Goal: Task Accomplishment & Management: Manage account settings

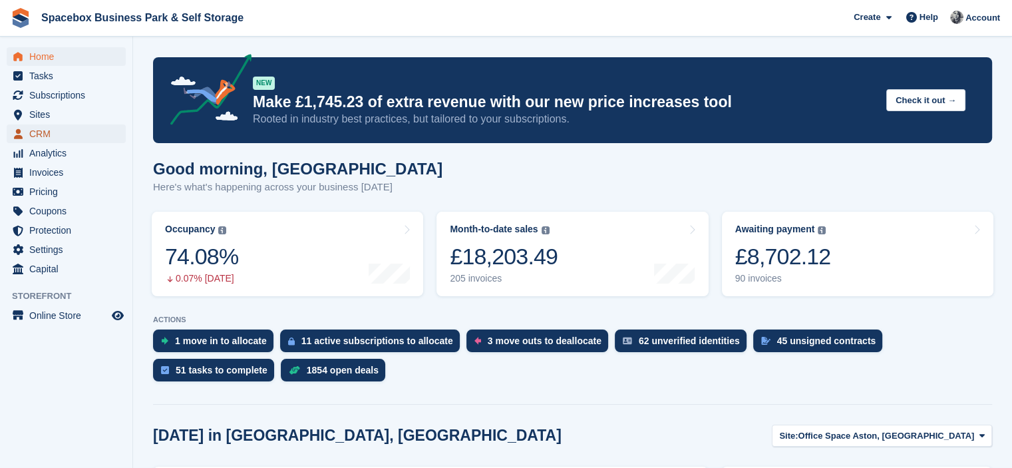
click at [61, 137] on span "CRM" at bounding box center [69, 133] width 80 height 19
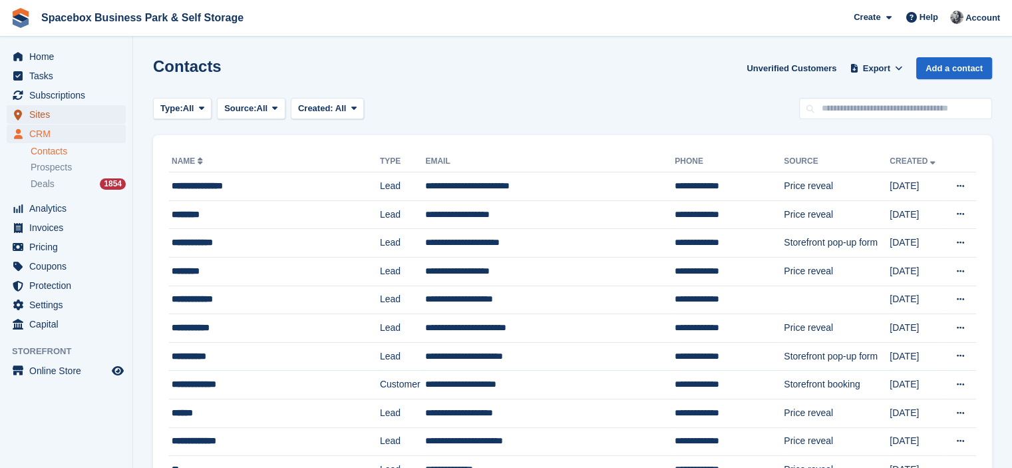
click at [56, 116] on span "Sites" at bounding box center [69, 114] width 80 height 19
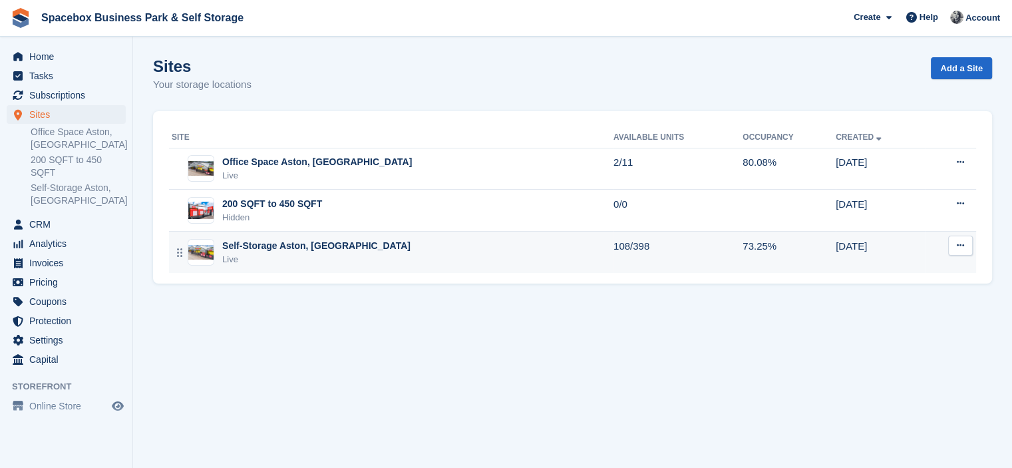
click at [335, 245] on div "Self-Storage Aston, [GEOGRAPHIC_DATA]" at bounding box center [316, 246] width 188 height 14
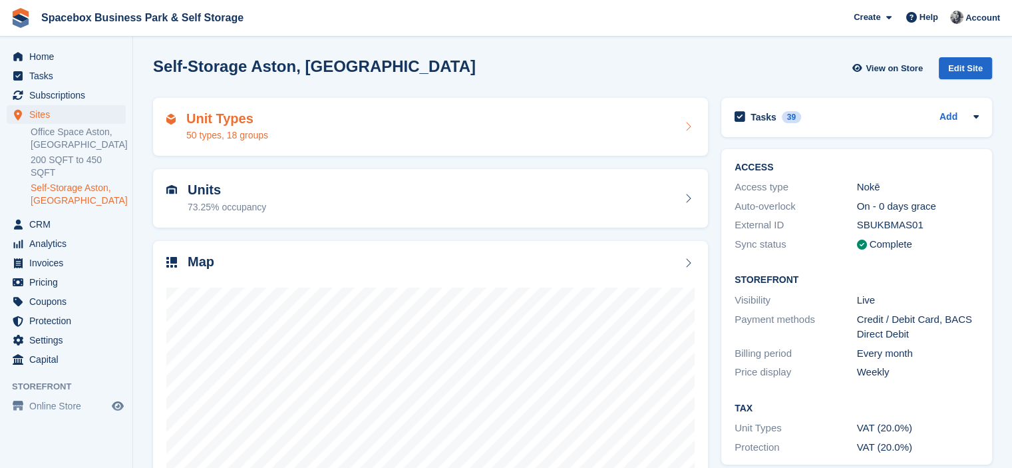
click at [374, 125] on div "Unit Types 50 types, 18 groups" at bounding box center [430, 127] width 528 height 32
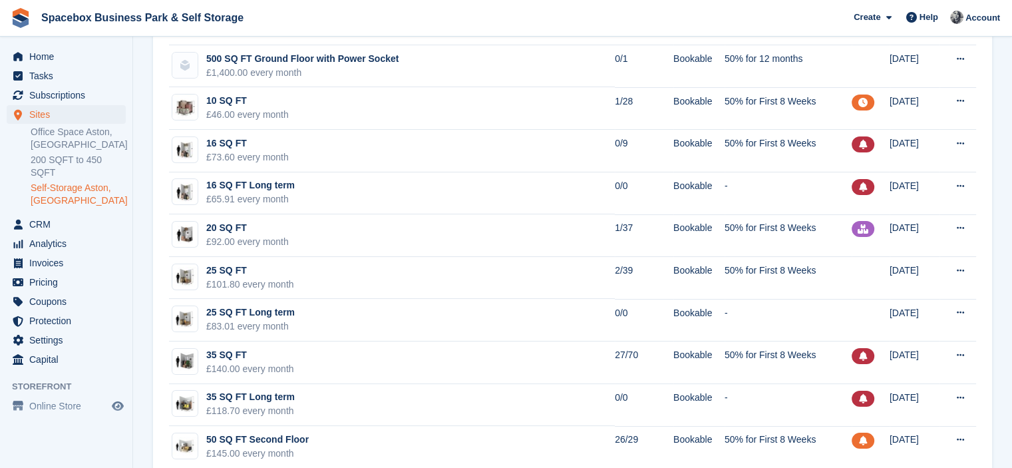
scroll to position [160, 0]
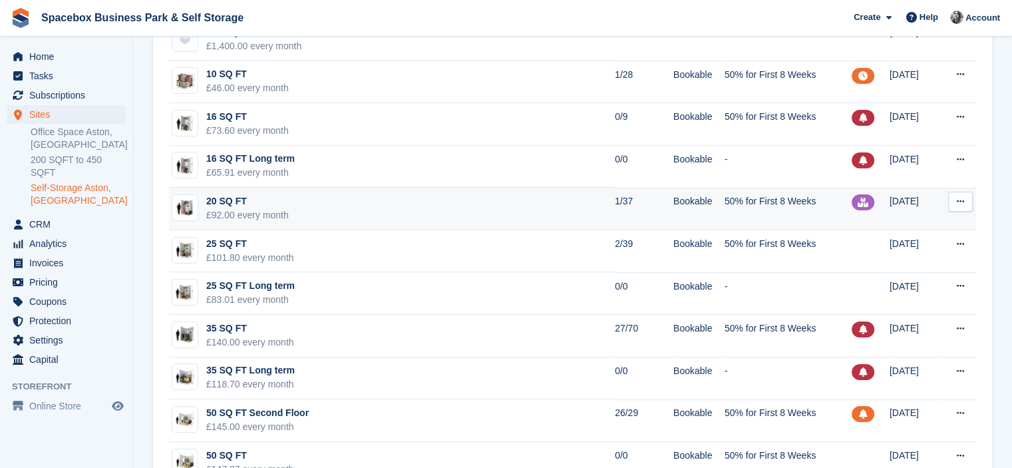
click at [401, 208] on td "20 SQ FT £92.00 every month" at bounding box center [392, 209] width 446 height 43
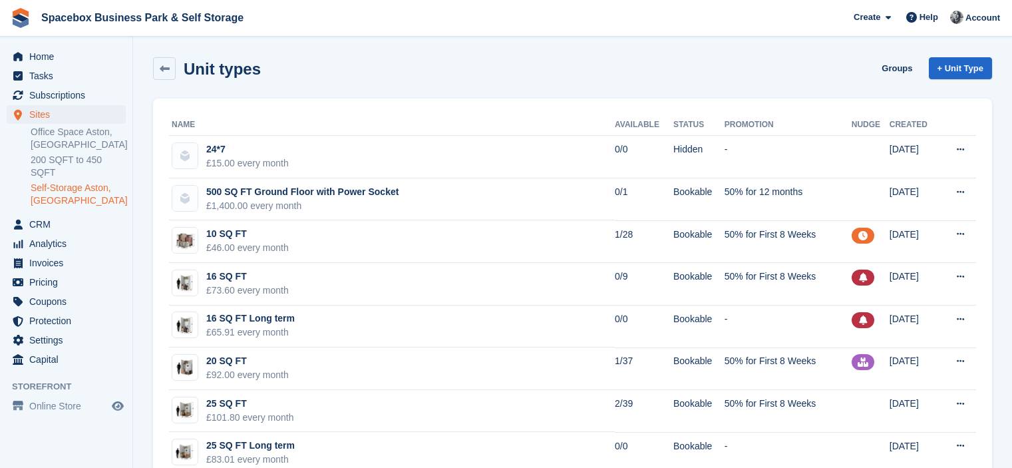
scroll to position [160, 0]
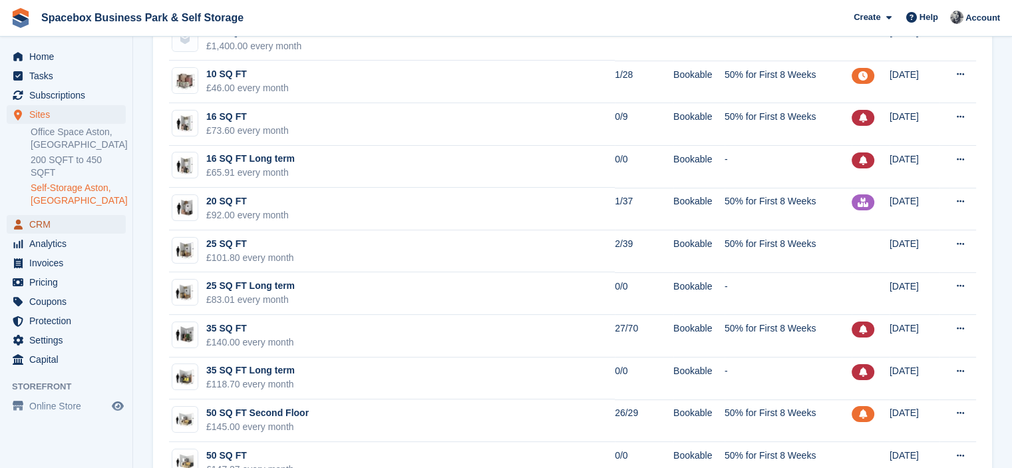
click at [61, 215] on span "CRM" at bounding box center [69, 224] width 80 height 19
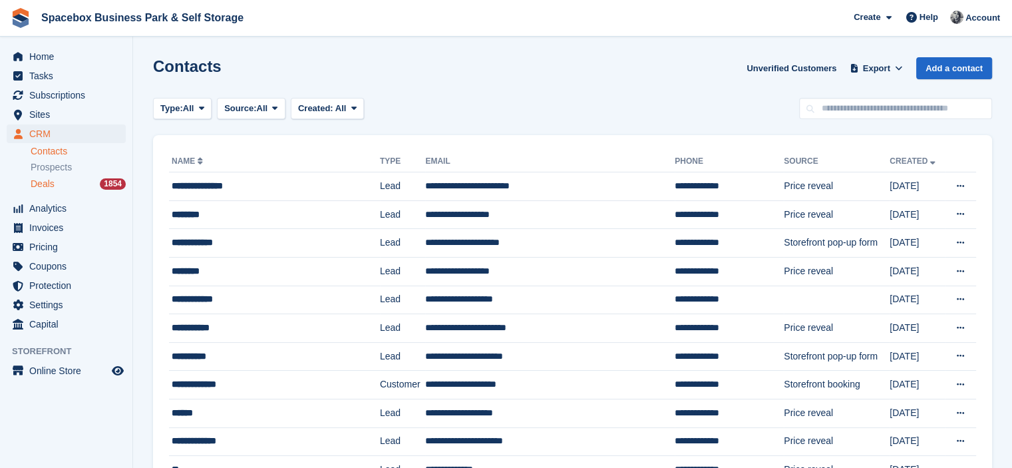
click at [55, 184] on div "Deals 1854" at bounding box center [78, 184] width 95 height 13
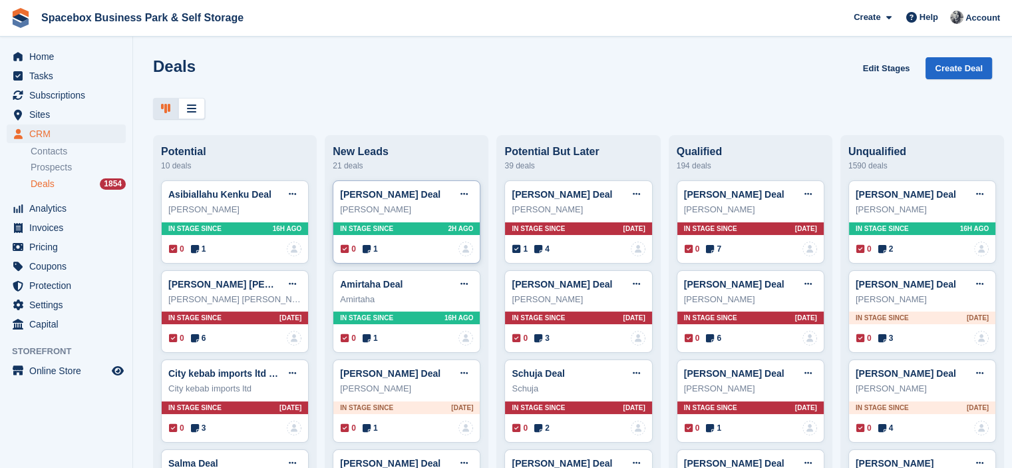
click at [367, 245] on span "1" at bounding box center [369, 249] width 15 height 12
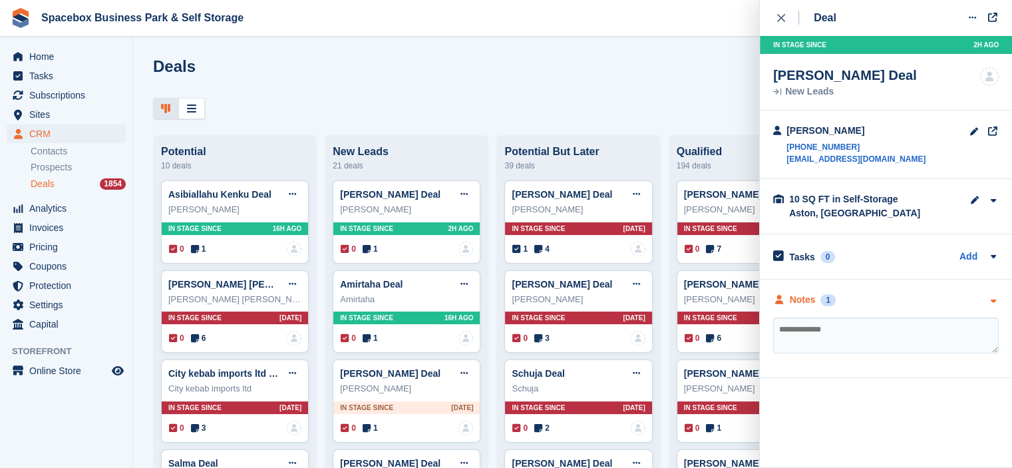
click at [853, 304] on div "Notes 1" at bounding box center [885, 300] width 225 height 14
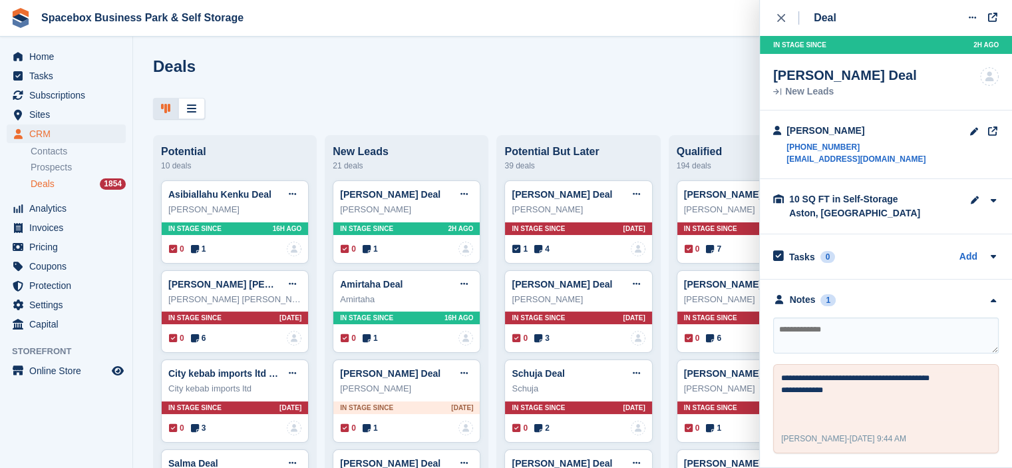
click at [849, 331] on textarea at bounding box center [885, 335] width 225 height 36
click at [782, 23] on div "close" at bounding box center [788, 17] width 22 height 13
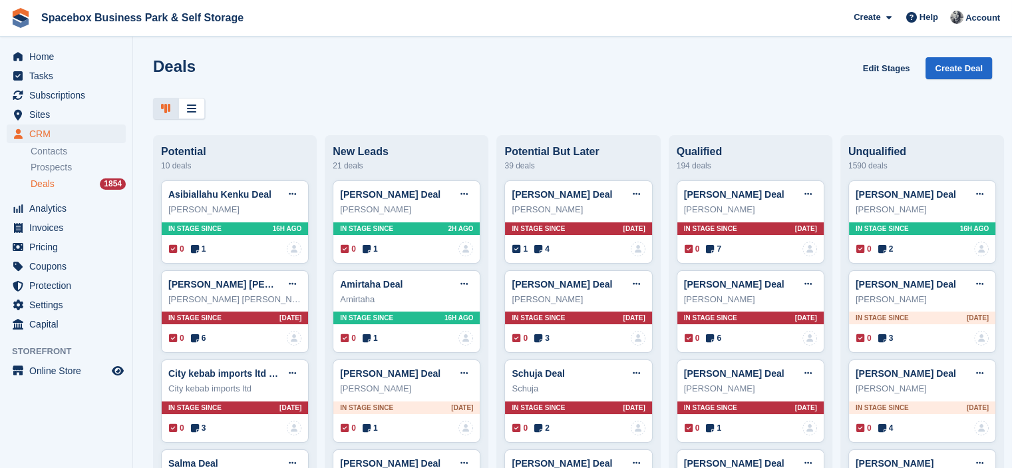
click at [526, 90] on div "Deals Edit Stages Create Deal" at bounding box center [572, 76] width 839 height 38
